Goal: Obtain resource: Download file/media

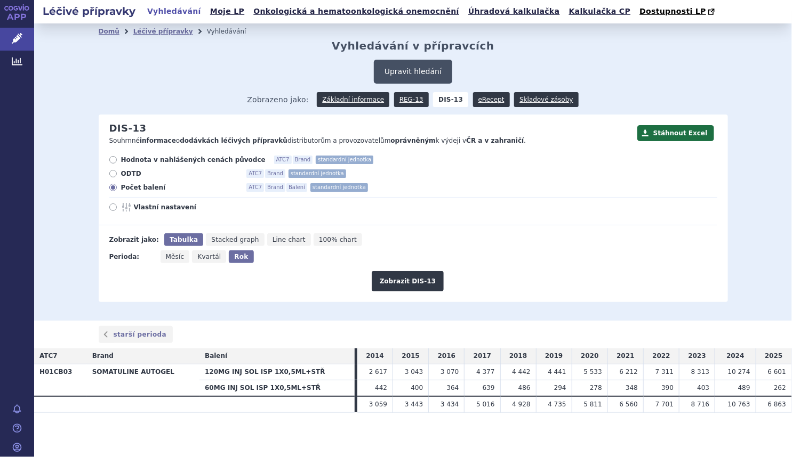
click at [425, 77] on button "Upravit hledání" at bounding box center [413, 72] width 78 height 24
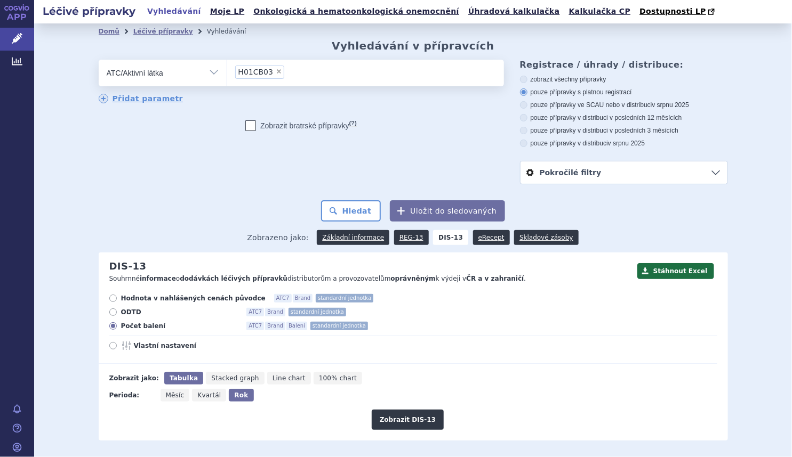
click at [276, 73] on span "×" at bounding box center [279, 71] width 6 height 6
click at [227, 73] on select "H01CB03" at bounding box center [227, 72] width 1 height 27
select select
click at [272, 73] on ul at bounding box center [365, 71] width 277 height 22
click at [227, 73] on select at bounding box center [227, 72] width 1 height 27
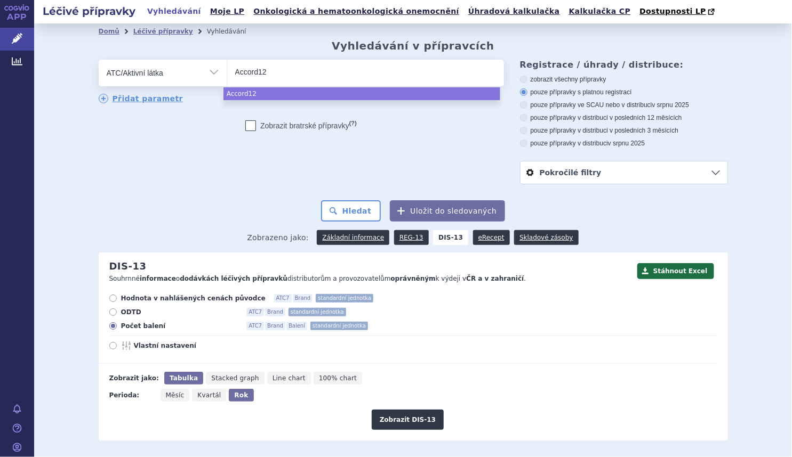
type input "Accord12"
drag, startPoint x: 300, startPoint y: 74, endPoint x: 43, endPoint y: 82, distance: 257.1
click at [43, 82] on div "Domů Léčivé přípravky Vyhledávání Vyhledávání v přípravcích Upravit hledání ods…" at bounding box center [413, 241] width 758 height 436
click at [258, 73] on input "Accord12" at bounding box center [260, 71] width 51 height 13
select select "Accord12"
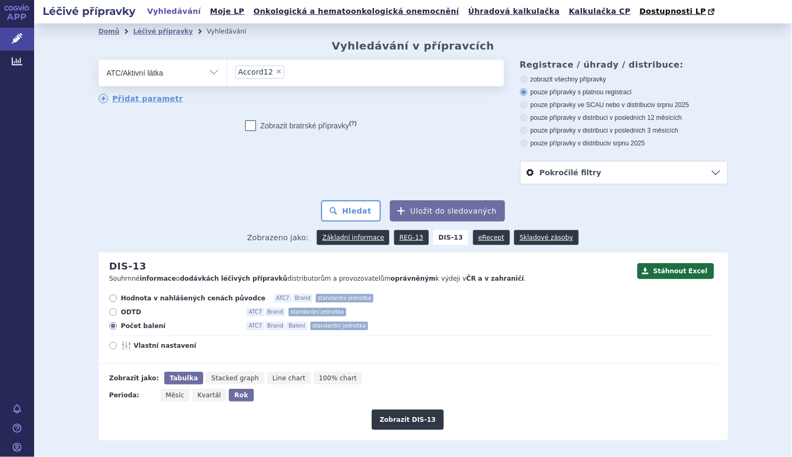
click at [257, 73] on span "Accord12" at bounding box center [255, 71] width 35 height 7
click at [227, 73] on select "Accord12" at bounding box center [227, 72] width 1 height 27
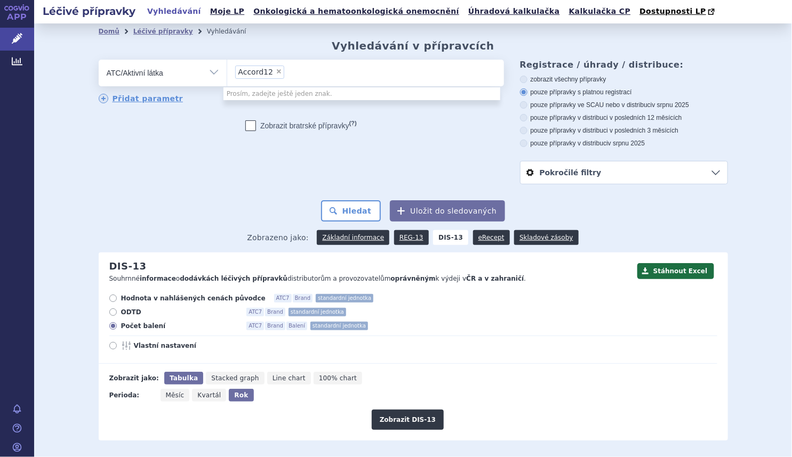
click at [276, 71] on span "×" at bounding box center [279, 71] width 6 height 6
click at [227, 71] on select "Accord12" at bounding box center [227, 72] width 1 height 27
select select
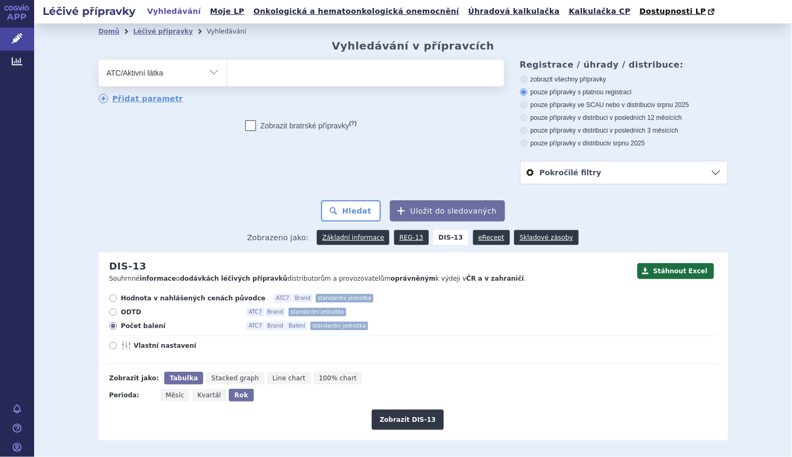
click at [271, 71] on ul at bounding box center [365, 71] width 277 height 22
click at [227, 71] on select at bounding box center [227, 72] width 1 height 27
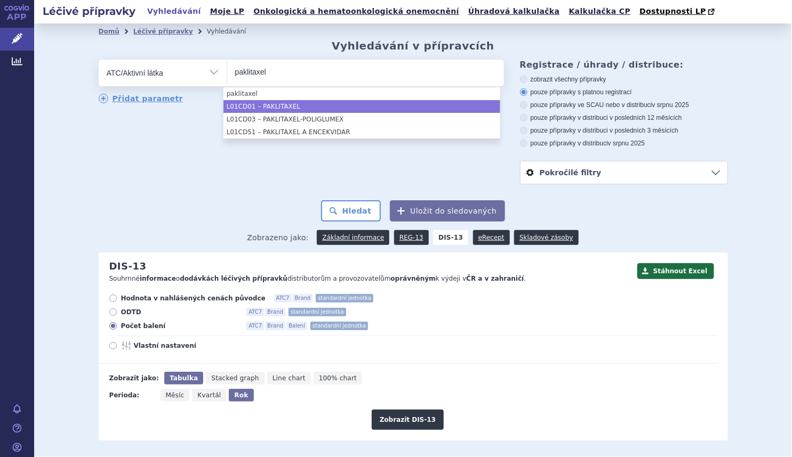
type input "paklitaxel"
select select "L01CD01"
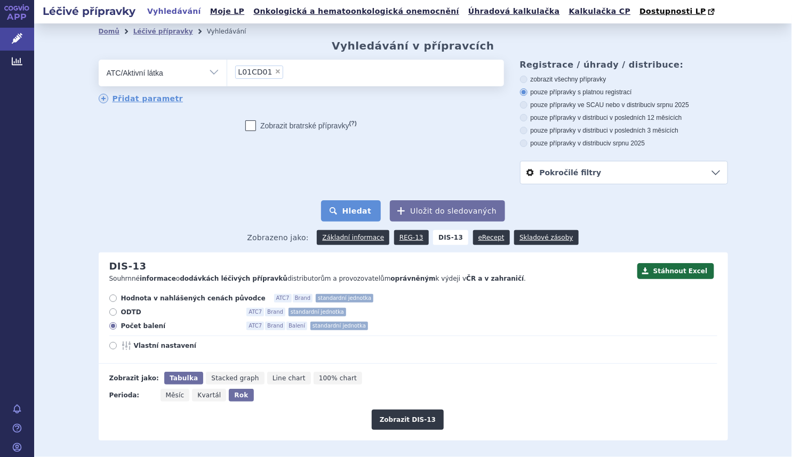
click at [372, 214] on button "Hledat" at bounding box center [351, 210] width 60 height 21
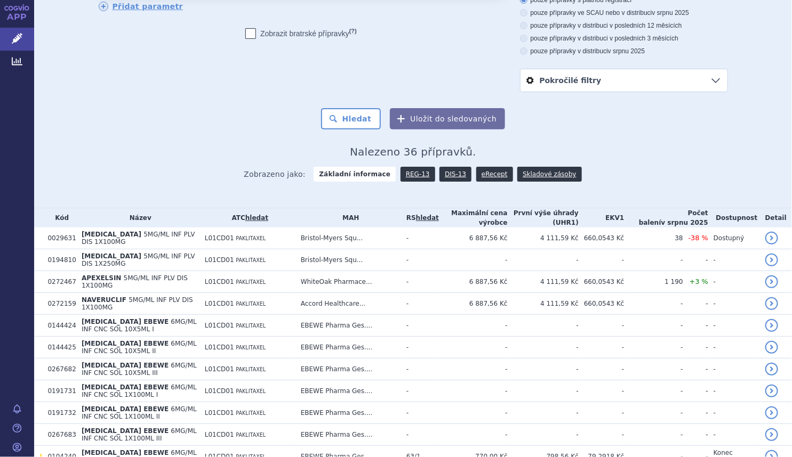
scroll to position [96, 0]
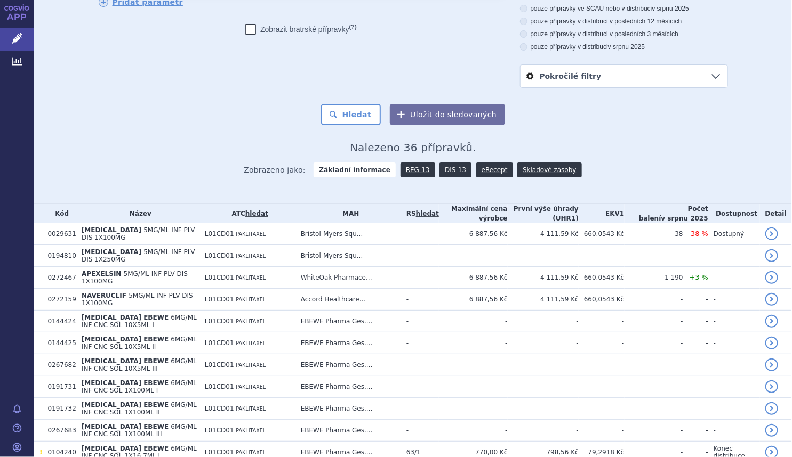
click at [441, 170] on link "DIS-13" at bounding box center [455, 170] width 32 height 15
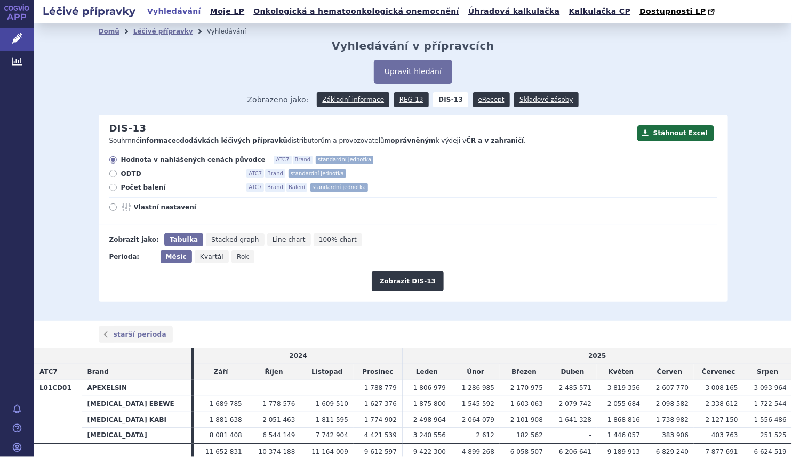
scroll to position [46, 0]
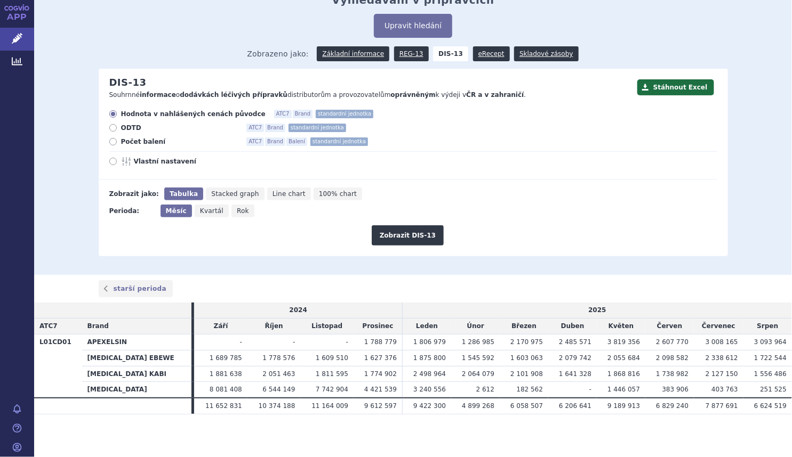
click at [144, 142] on span "Počet balení" at bounding box center [179, 142] width 117 height 9
click at [117, 142] on input "Počet balení ATC7 Brand Balení standardní jednotka" at bounding box center [113, 143] width 7 height 7
radio input "true"
click at [237, 210] on span "Rok" at bounding box center [243, 210] width 12 height 7
click at [232, 210] on input "Rok" at bounding box center [234, 208] width 7 height 7
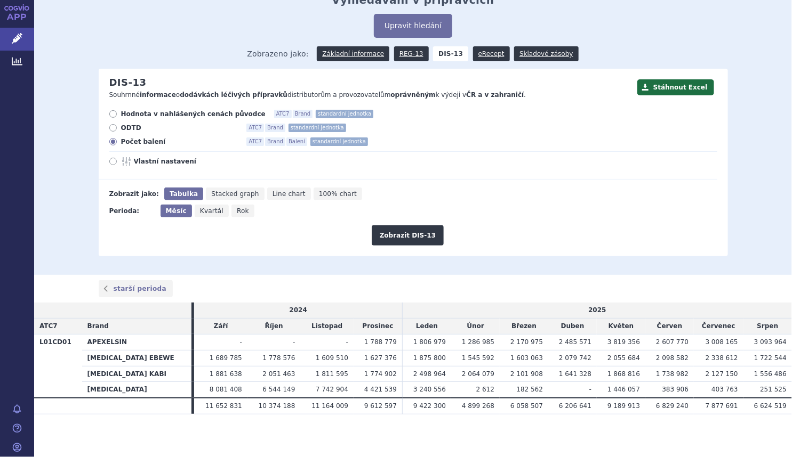
radio input "true"
click at [236, 206] on icon "Rok" at bounding box center [241, 211] width 25 height 13
click at [406, 234] on button "Zobrazit DIS-13" at bounding box center [408, 236] width 72 height 20
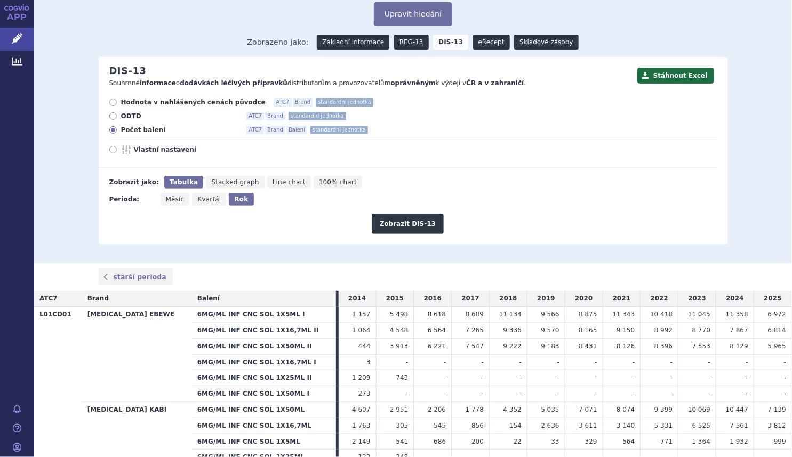
scroll to position [96, 0]
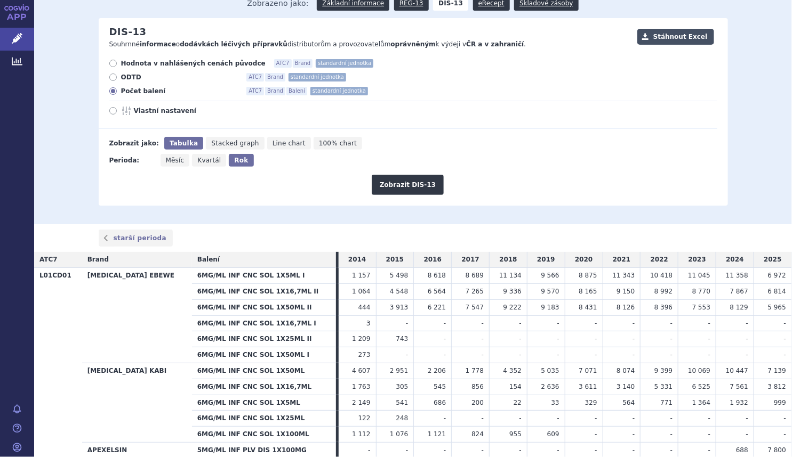
click at [679, 43] on button "Stáhnout Excel" at bounding box center [675, 37] width 77 height 16
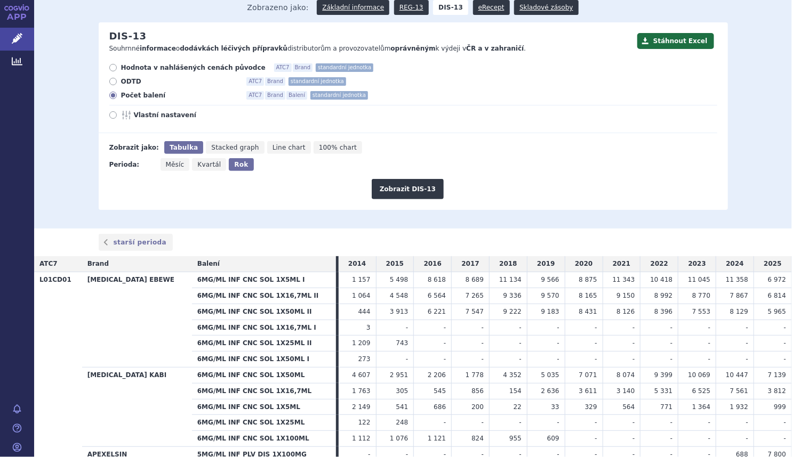
scroll to position [0, 0]
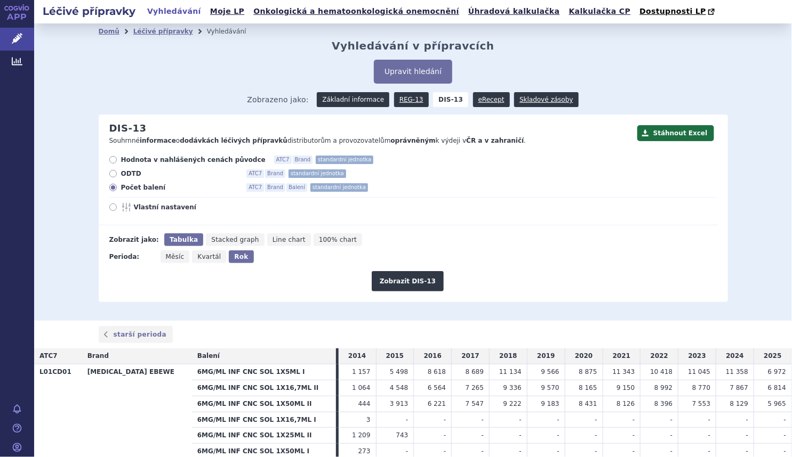
click at [357, 101] on link "Základní informace" at bounding box center [353, 99] width 73 height 15
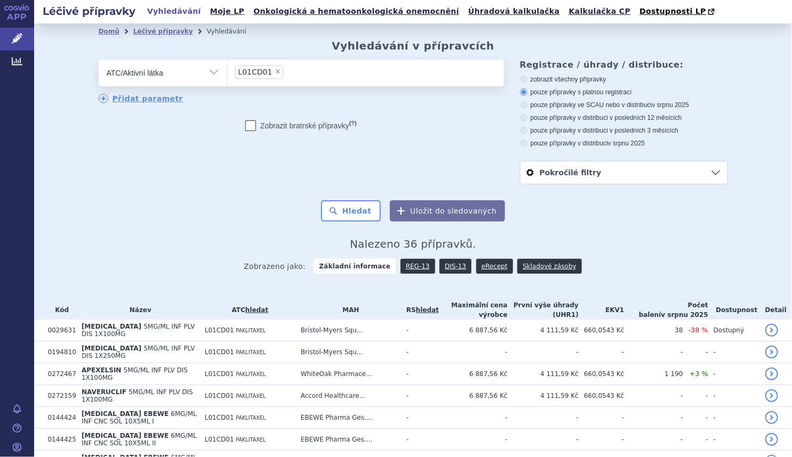
click at [275, 71] on span "×" at bounding box center [278, 71] width 6 height 6
click at [227, 71] on select "L01CD01" at bounding box center [227, 72] width 1 height 27
select select
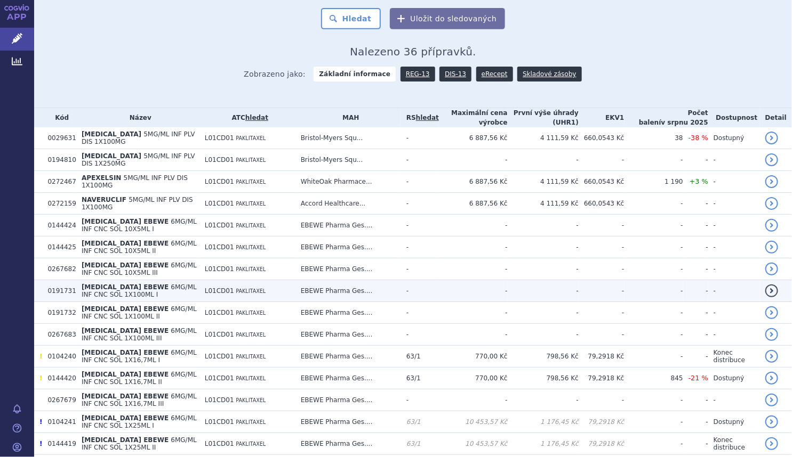
scroll to position [194, 0]
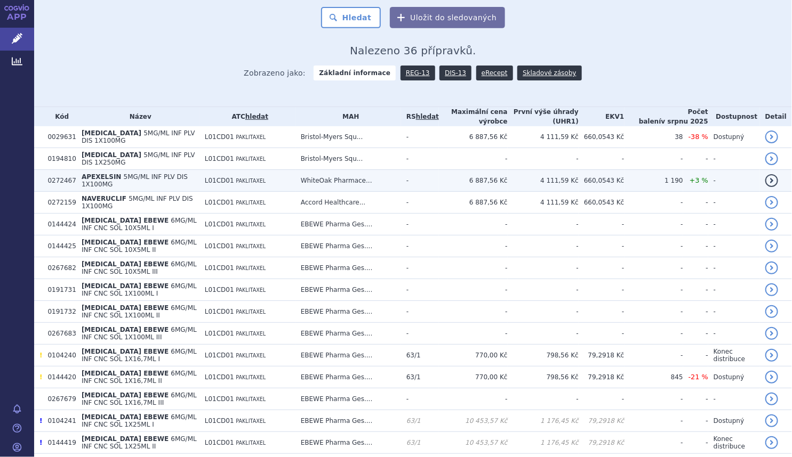
click at [115, 176] on span "5MG/ML INF PLV DIS 1X100MG" at bounding box center [135, 180] width 106 height 15
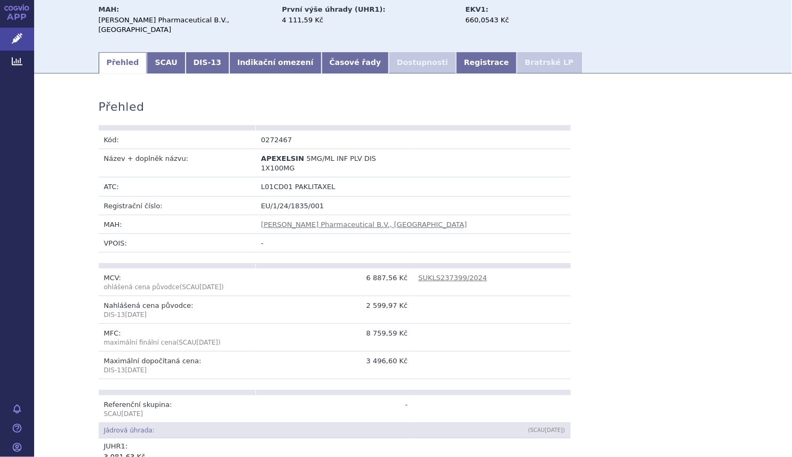
scroll to position [96, 0]
